Goal: Task Accomplishment & Management: Complete application form

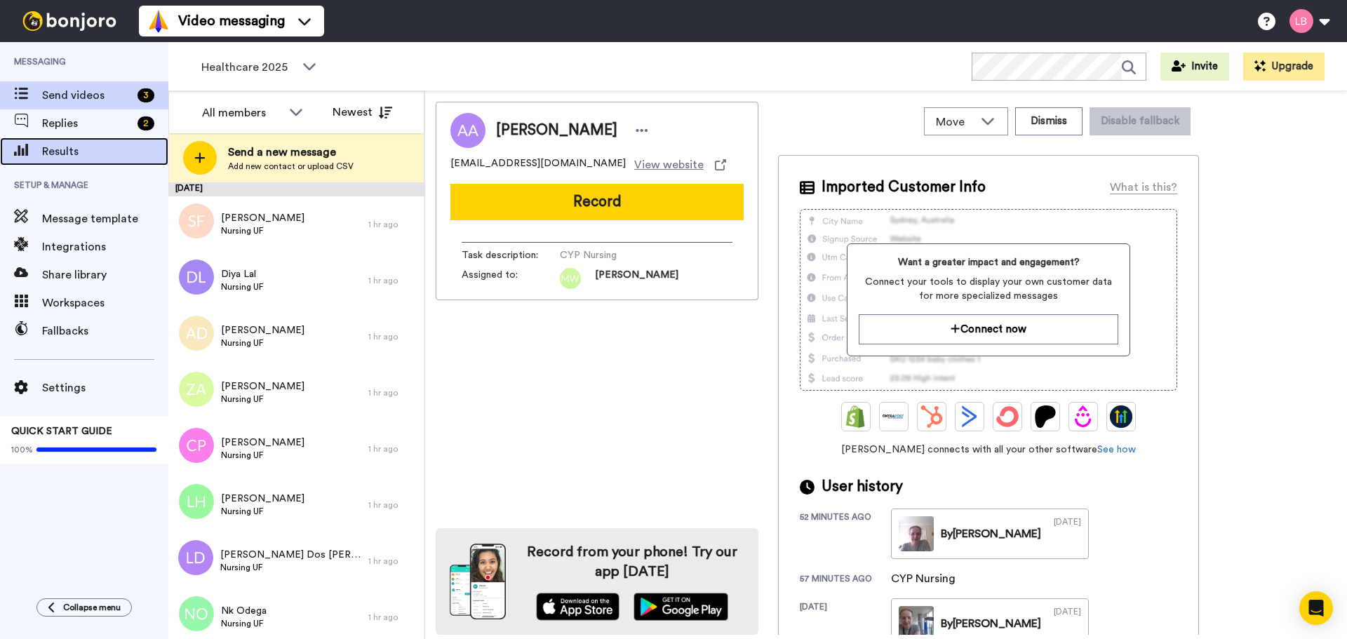
click at [58, 150] on span "Results" at bounding box center [105, 151] width 126 height 17
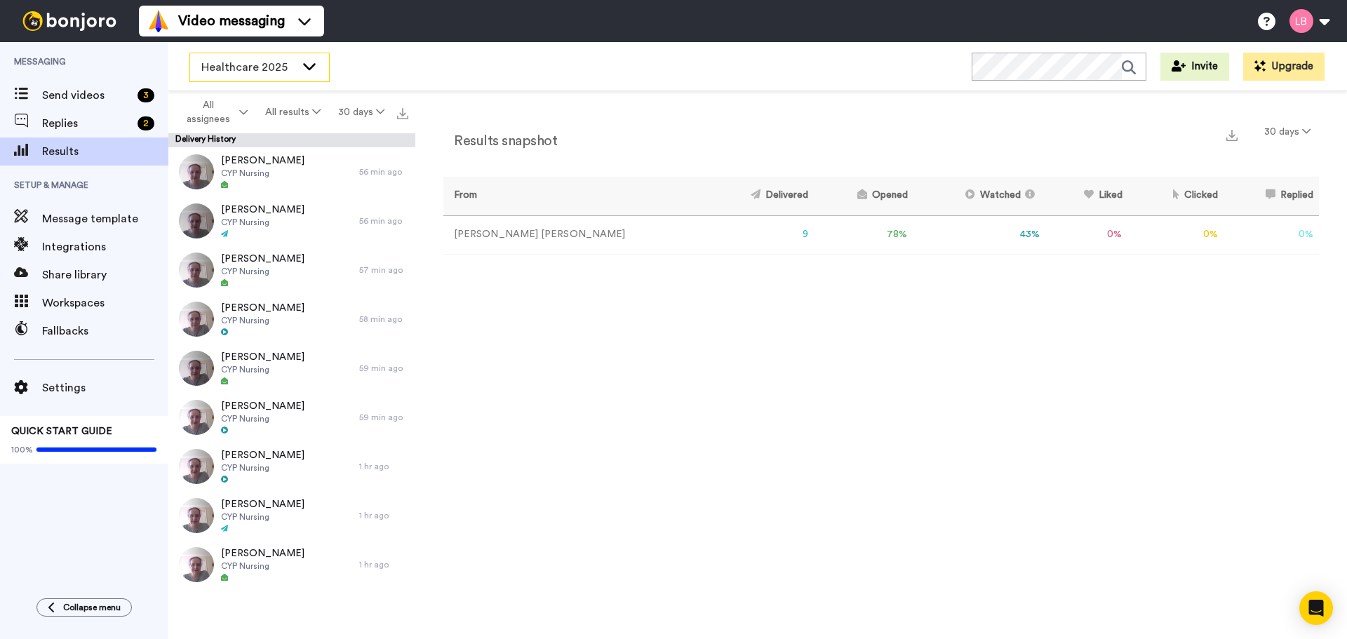
click at [227, 67] on span "Healthcare 2025" at bounding box center [248, 67] width 94 height 17
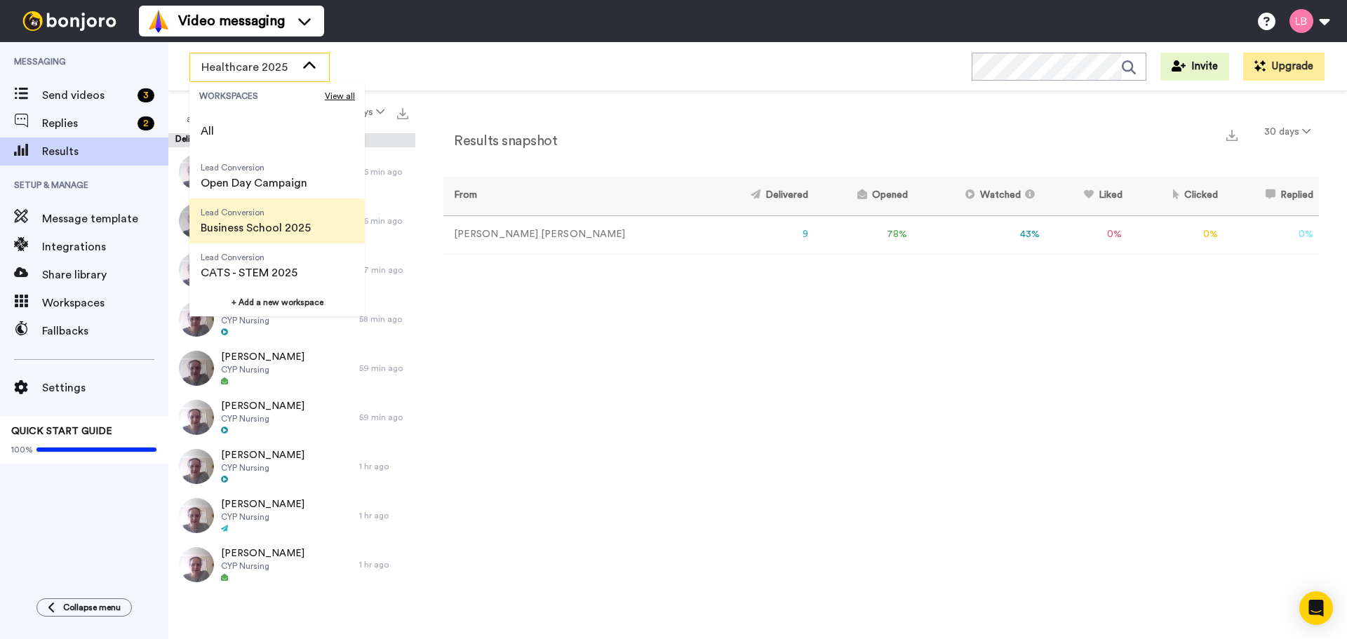
click at [231, 230] on span "Business School 2025" at bounding box center [256, 228] width 110 height 17
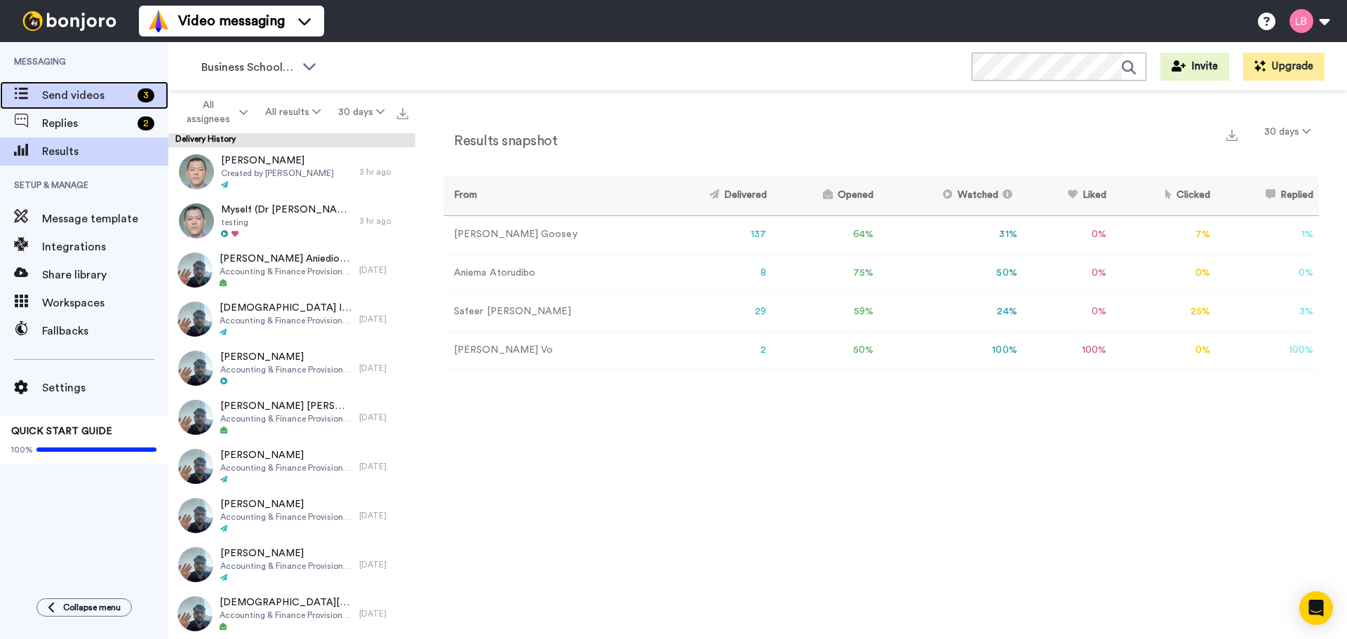
click at [76, 90] on span "Send videos" at bounding box center [87, 95] width 90 height 17
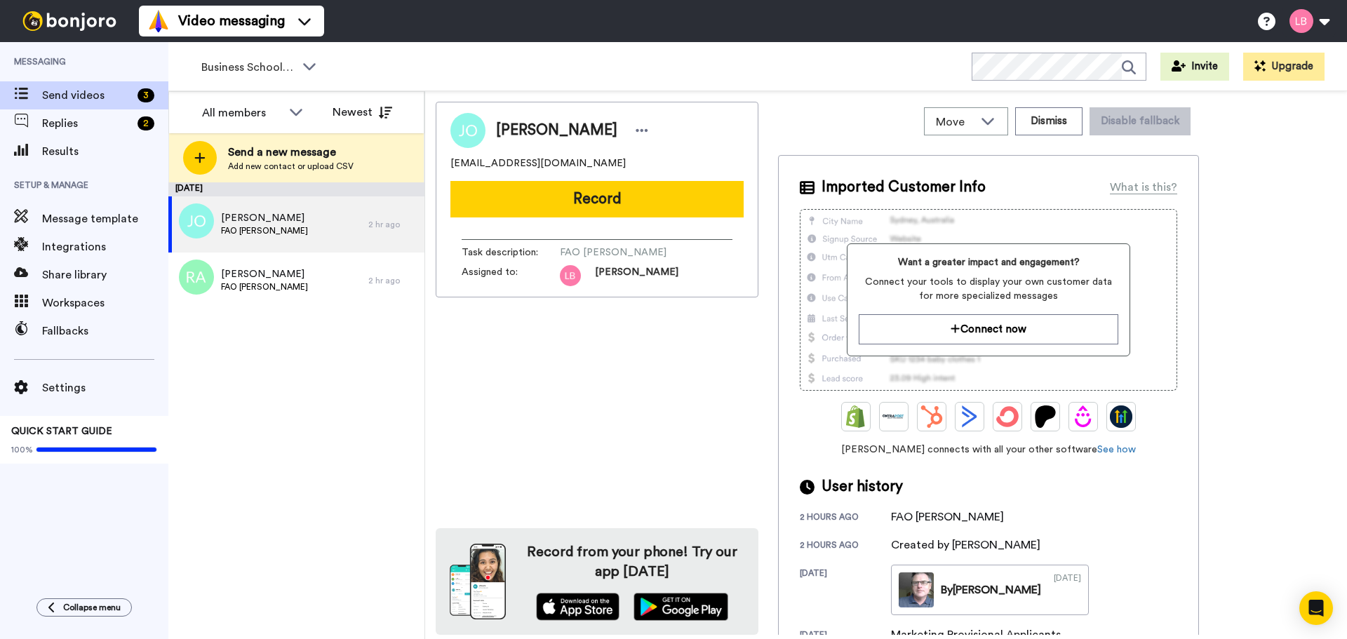
click at [215, 156] on div at bounding box center [200, 158] width 34 height 34
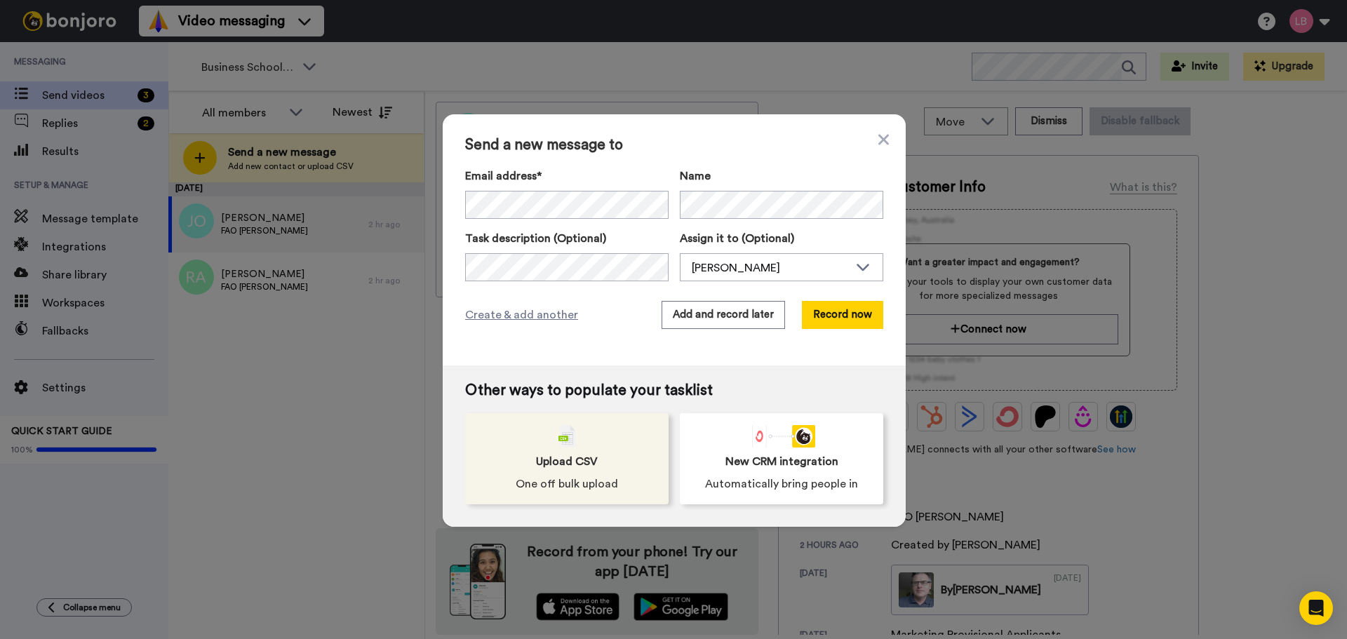
click at [595, 467] on div "Upload CSV One off bulk upload" at bounding box center [566, 458] width 203 height 91
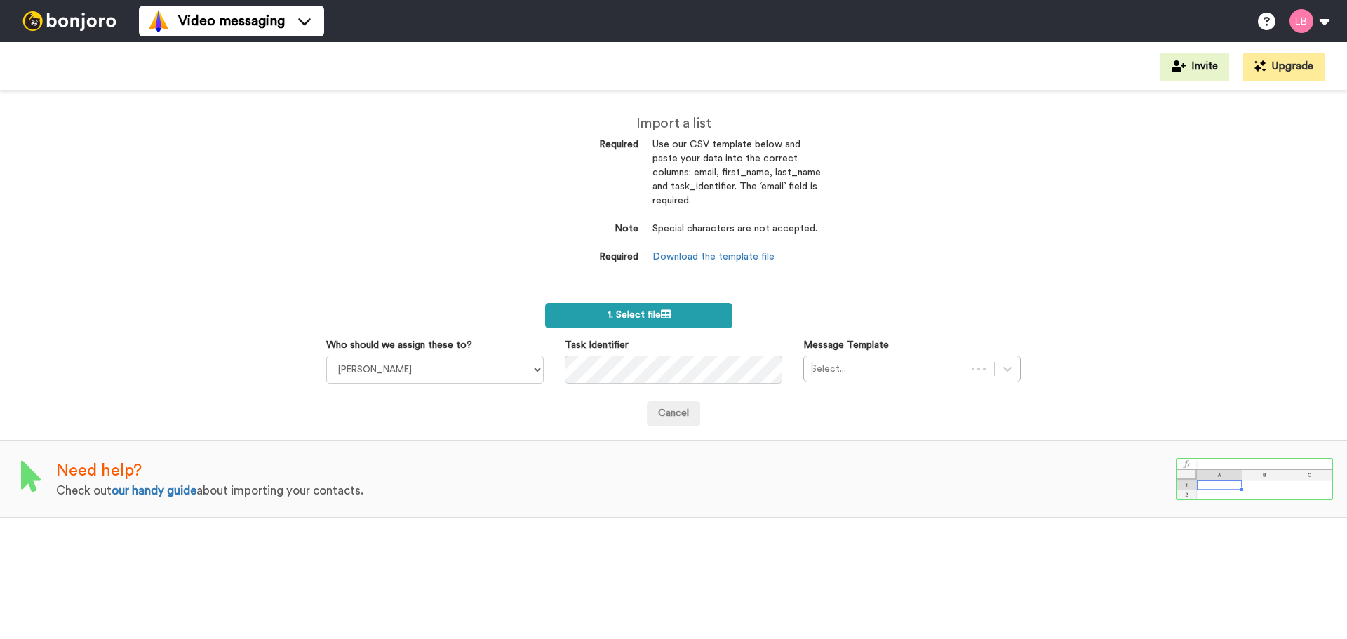
click at [648, 303] on label "1. Select file" at bounding box center [638, 315] width 187 height 25
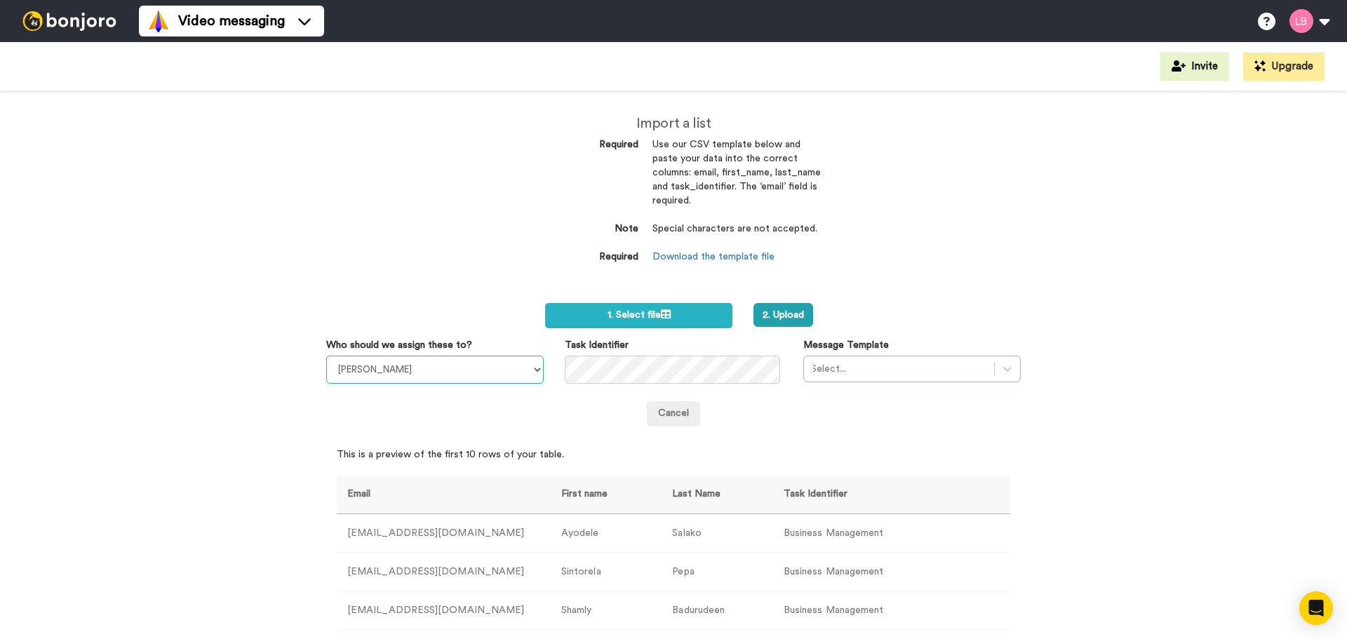
click at [449, 370] on select "Sandra Roper Cara Marie Burgess Joseph Adonu Teresa Bennett Dr Prasad Sreenivas…" at bounding box center [434, 370] width 217 height 28
select select "c868fa31-164a-4375-a30d-dbde66357fd0"
click at [326, 356] on select "Sandra Roper Cara Marie Burgess Joseph Adonu Teresa Bennett Dr Prasad Sreenivas…" at bounding box center [434, 370] width 217 height 28
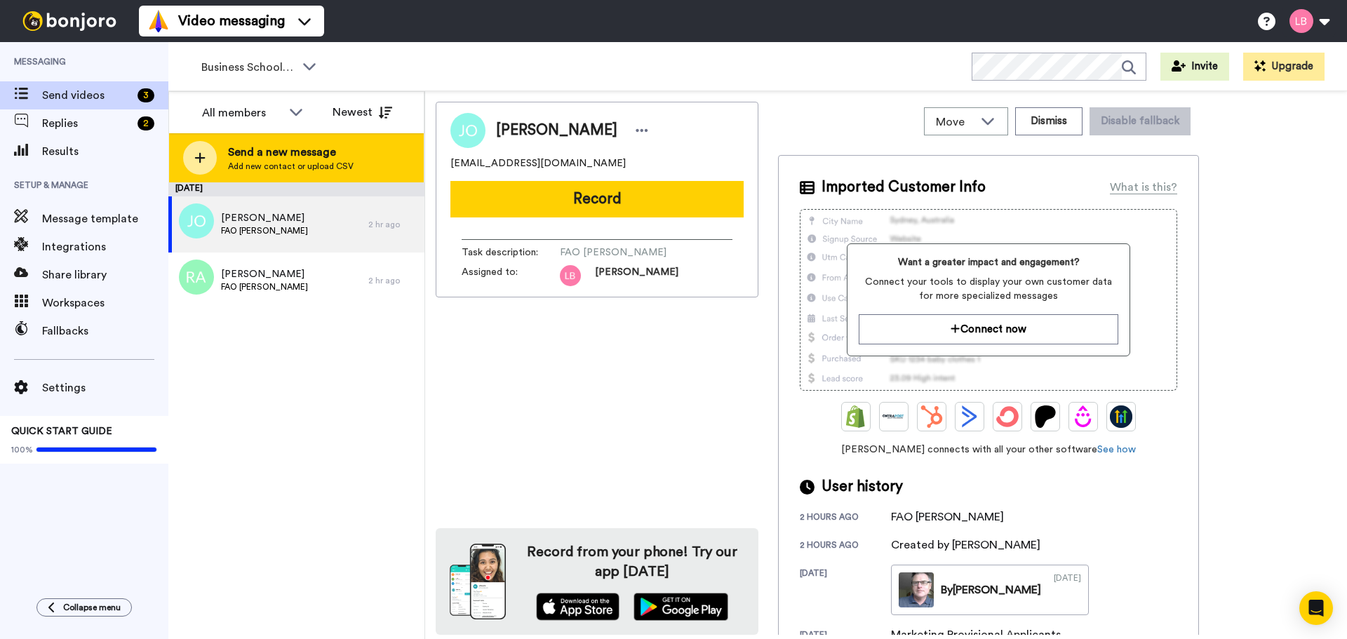
click at [208, 151] on div at bounding box center [200, 158] width 34 height 34
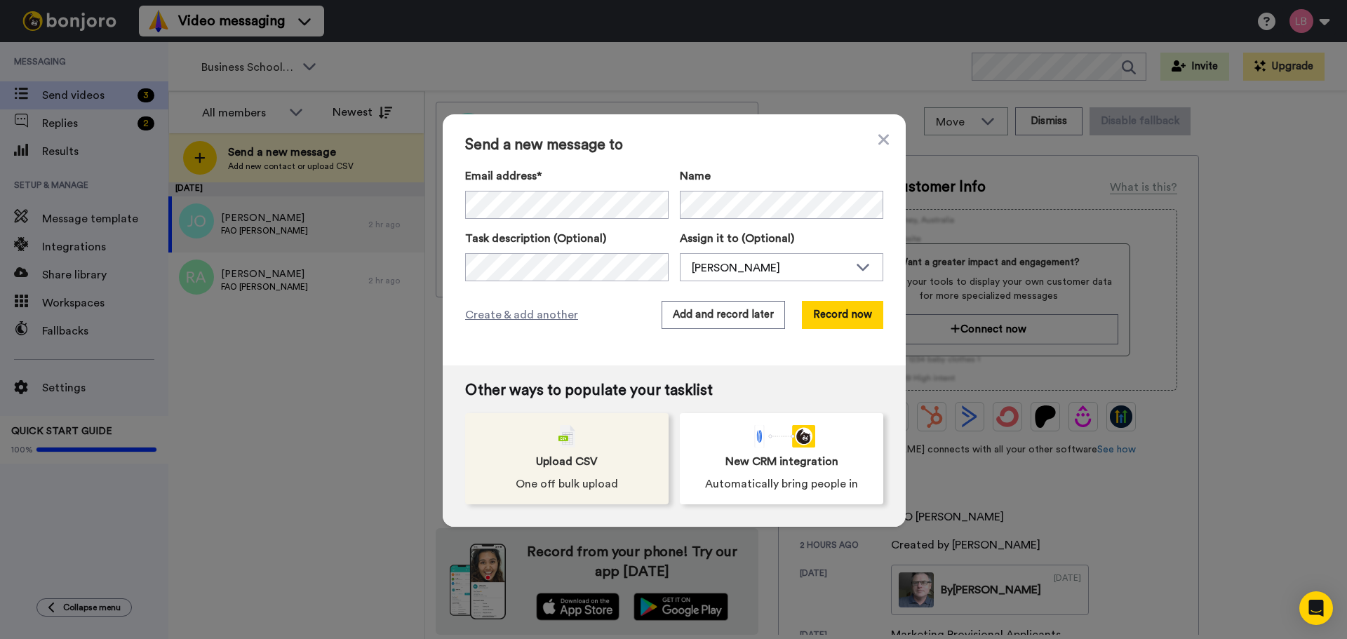
drag, startPoint x: 589, startPoint y: 468, endPoint x: 580, endPoint y: 457, distance: 14.0
click at [589, 468] on span "Upload CSV" at bounding box center [567, 461] width 62 height 17
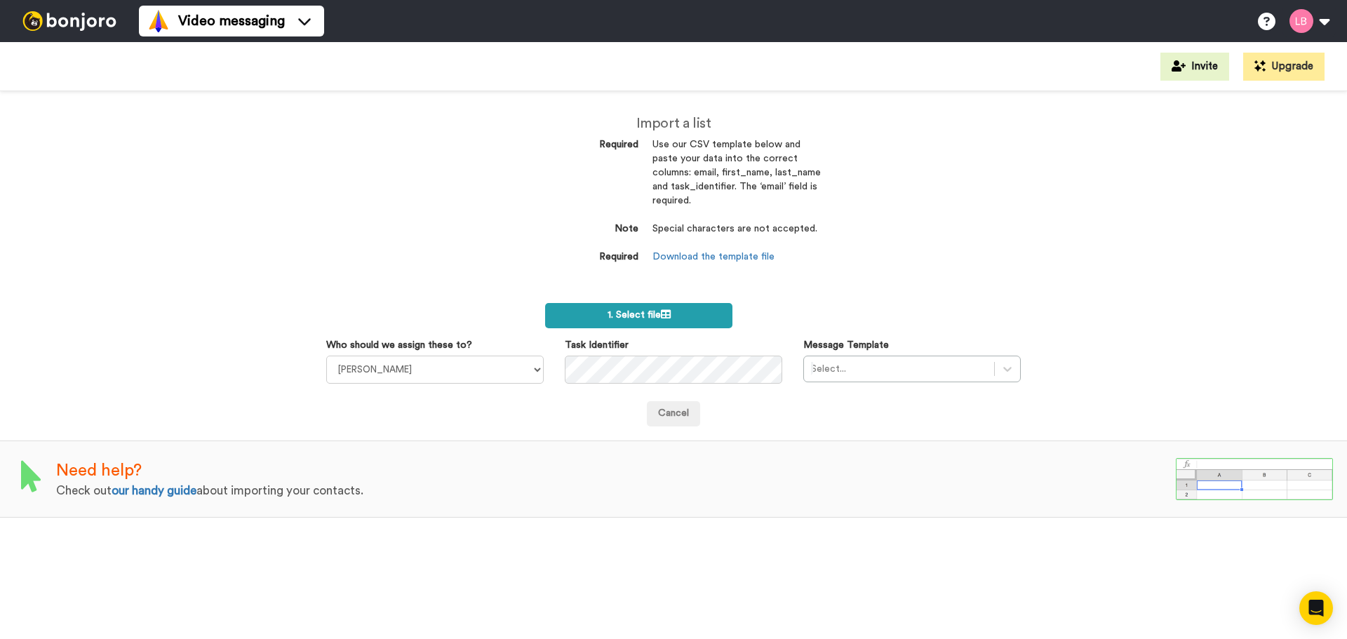
click at [687, 307] on label "1. Select file" at bounding box center [638, 315] width 187 height 25
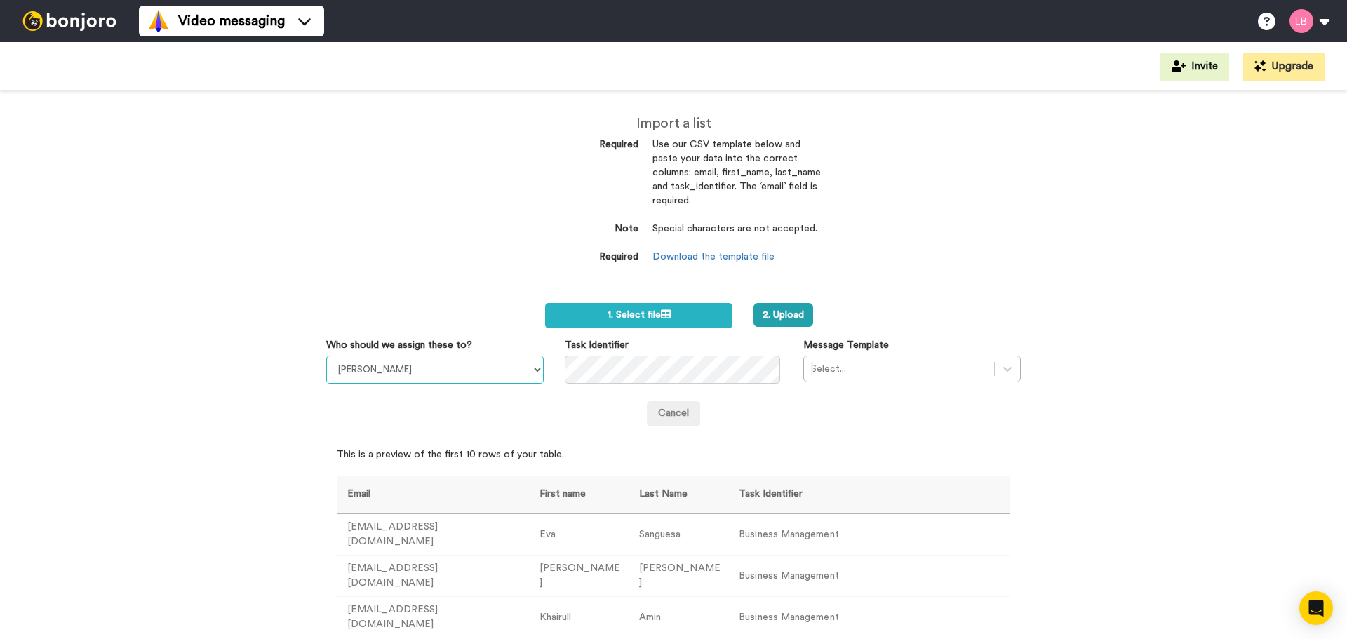
click at [417, 365] on select "[PERSON_NAME] [PERSON_NAME] [PERSON_NAME] [PERSON_NAME] [PERSON_NAME] [PERSON_N…" at bounding box center [434, 370] width 217 height 28
select select "c868fa31-164a-4375-a30d-dbde66357fd0"
click at [326, 356] on select "[PERSON_NAME] [PERSON_NAME] [PERSON_NAME] [PERSON_NAME] [PERSON_NAME] [PERSON_N…" at bounding box center [434, 370] width 217 height 28
click at [890, 365] on div at bounding box center [899, 369] width 176 height 17
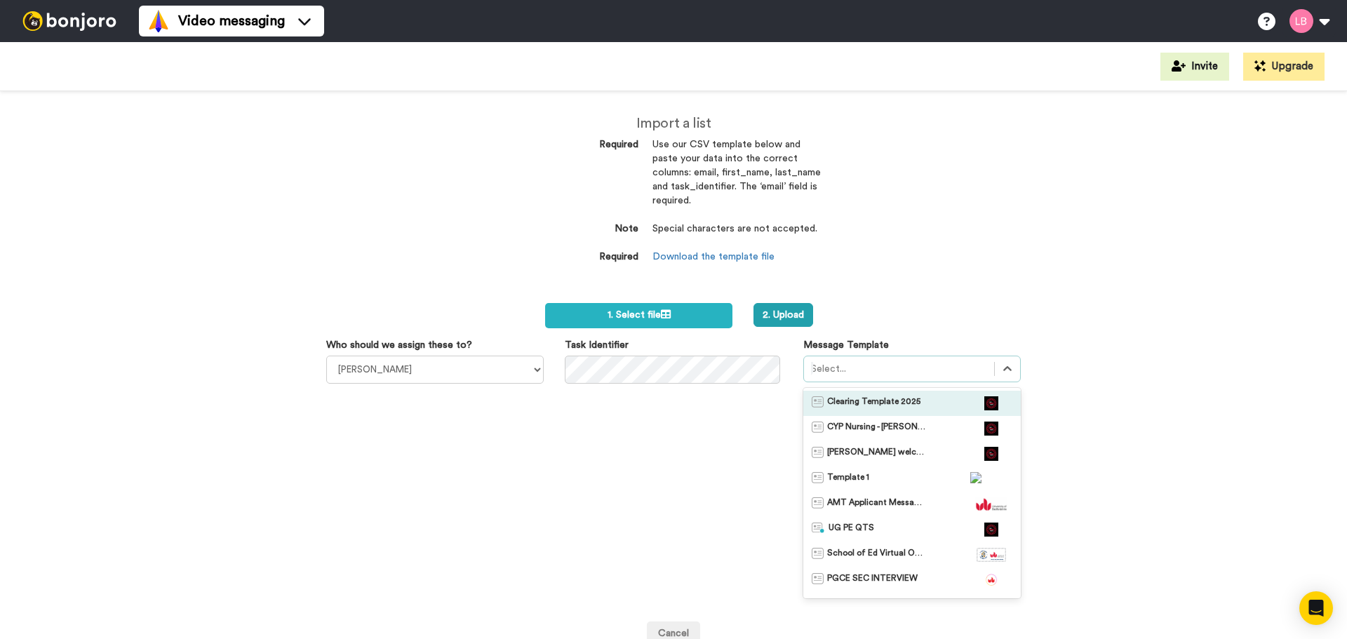
click at [889, 398] on span "Clearing Template 2025" at bounding box center [873, 403] width 93 height 14
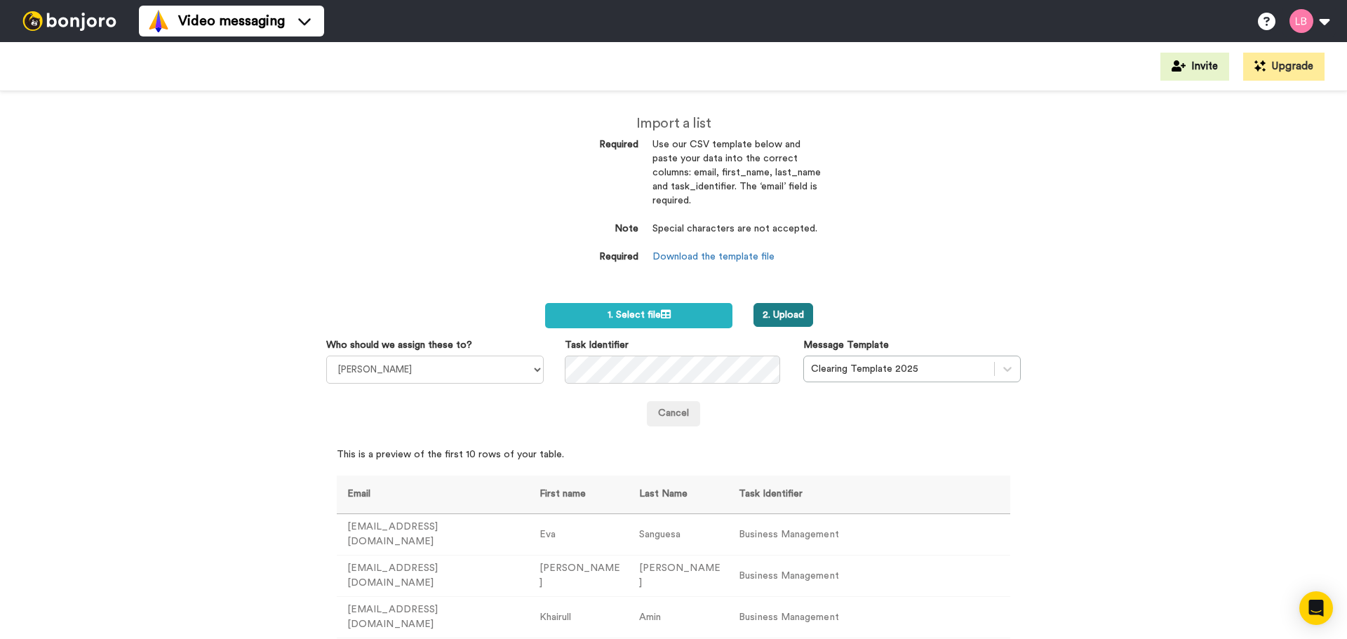
click at [774, 317] on button "2. Upload" at bounding box center [783, 315] width 60 height 24
